Goal: Use online tool/utility: Utilize a website feature to perform a specific function

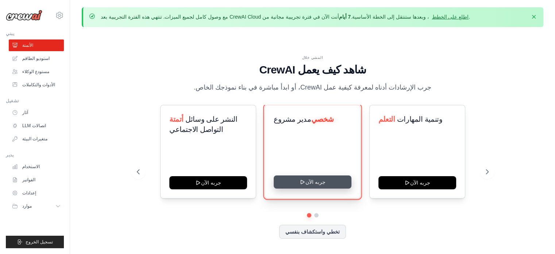
click at [318, 180] on button "جربه الآن" at bounding box center [313, 181] width 78 height 13
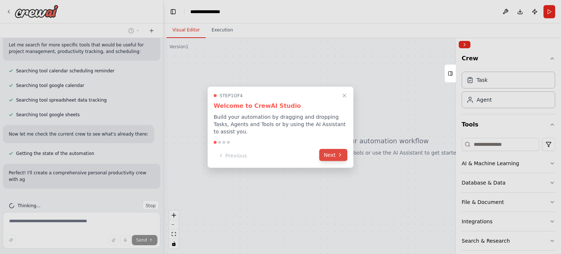
scroll to position [183, 0]
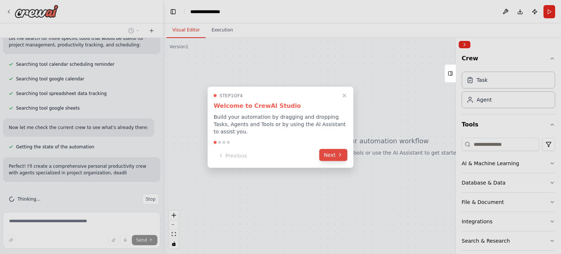
click at [340, 155] on button "Next" at bounding box center [333, 155] width 28 height 12
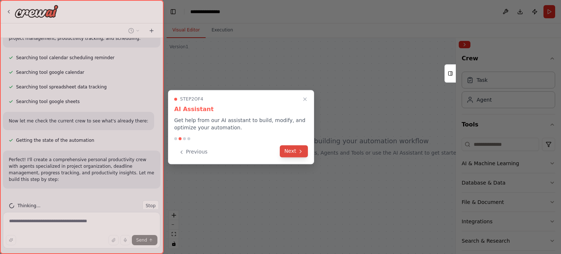
scroll to position [196, 0]
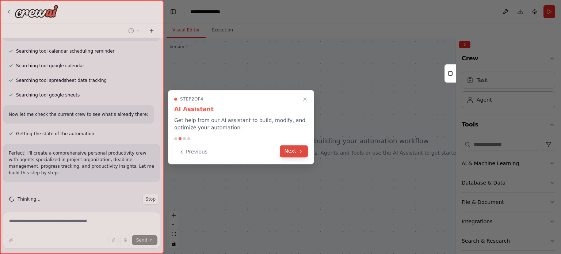
click at [303, 150] on icon at bounding box center [301, 151] width 6 height 6
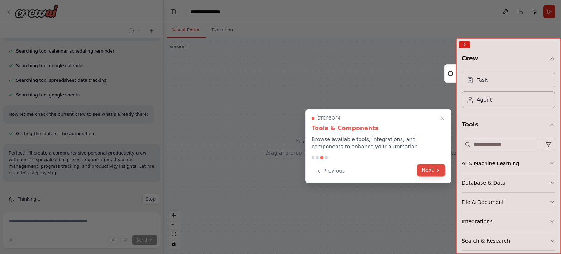
click at [431, 172] on button "Next" at bounding box center [431, 170] width 28 height 12
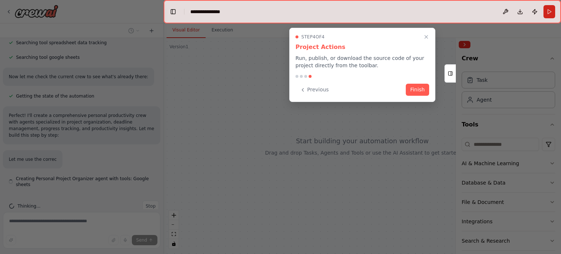
scroll to position [234, 0]
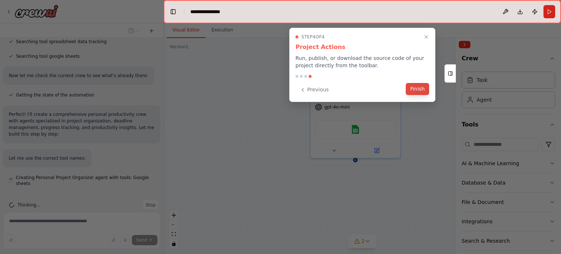
click at [416, 92] on button "Finish" at bounding box center [417, 89] width 23 height 12
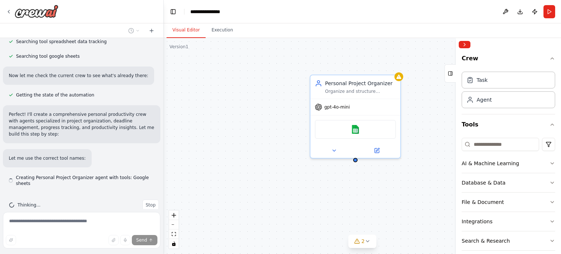
click at [416, 92] on div "Personal Project Organizer Organize and structure personal projects by creating…" at bounding box center [362, 146] width 397 height 216
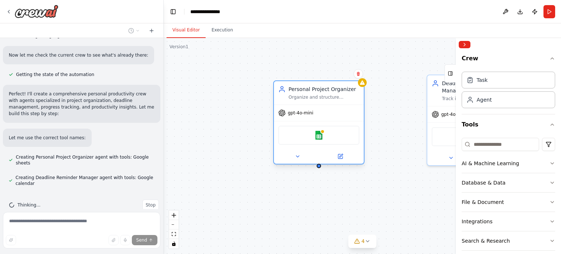
drag, startPoint x: 362, startPoint y: 84, endPoint x: 329, endPoint y: 88, distance: 33.8
click at [329, 88] on div "Personal Project Organizer" at bounding box center [323, 88] width 71 height 7
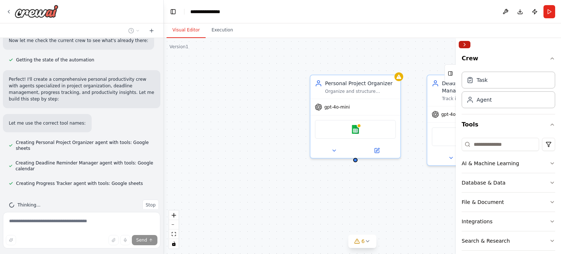
click at [463, 41] on button "Collapse right sidebar" at bounding box center [465, 44] width 12 height 7
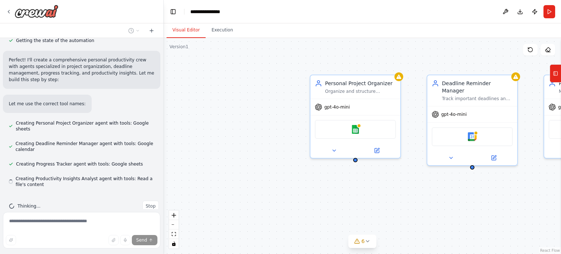
scroll to position [290, 0]
click at [392, 211] on div "Personal Project Organizer Organize and structure personal projects by creating…" at bounding box center [362, 146] width 397 height 216
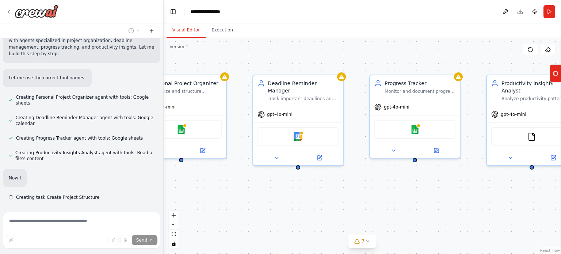
scroll to position [329, 0]
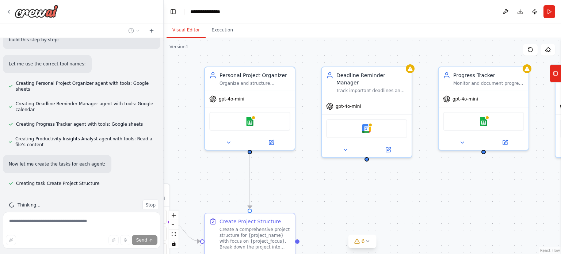
drag, startPoint x: 392, startPoint y: 211, endPoint x: 286, endPoint y: 203, distance: 105.8
click at [286, 203] on div ".deletable-edge-delete-btn { width: 20px; height: 20px; border: 0px solid #ffff…" at bounding box center [362, 146] width 397 height 216
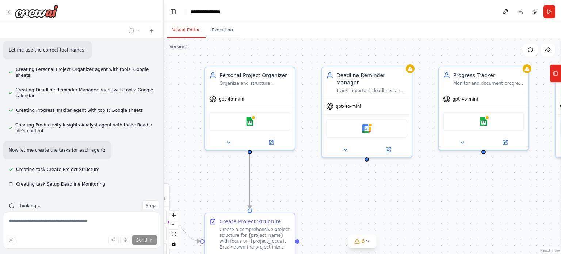
scroll to position [343, 0]
drag, startPoint x: 251, startPoint y: 175, endPoint x: 272, endPoint y: 155, distance: 28.9
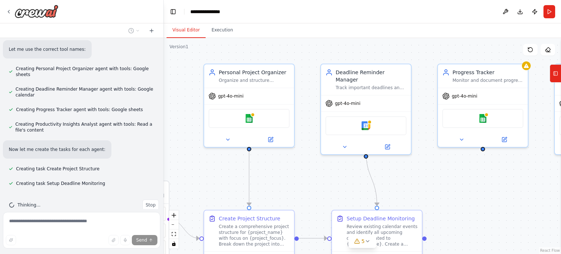
click at [299, 175] on div ".deletable-edge-delete-btn { width: 20px; height: 20px; border: 0px solid #ffff…" at bounding box center [362, 146] width 397 height 216
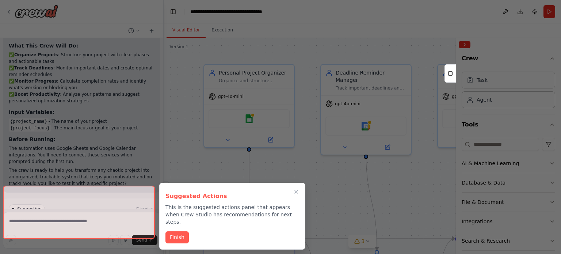
scroll to position [697, 0]
